Goal: Navigation & Orientation: Find specific page/section

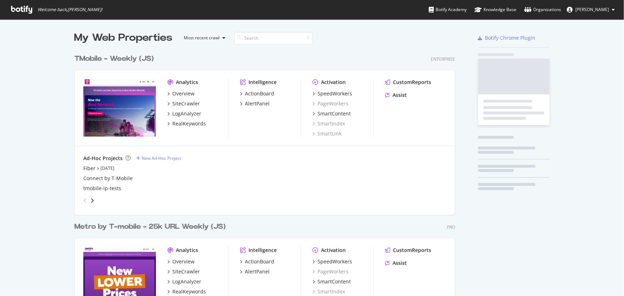
scroll to position [291, 614]
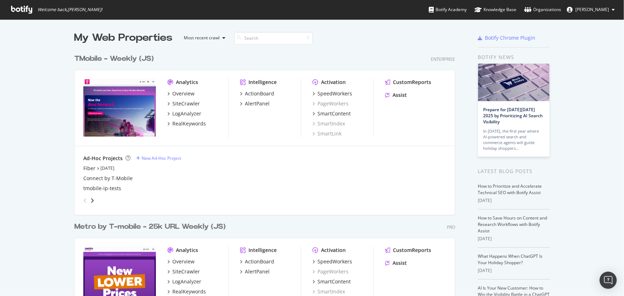
click at [340, 39] on div "My Web Properties Most recent crawl" at bounding box center [242, 38] width 337 height 14
